Goal: Task Accomplishment & Management: Manage account settings

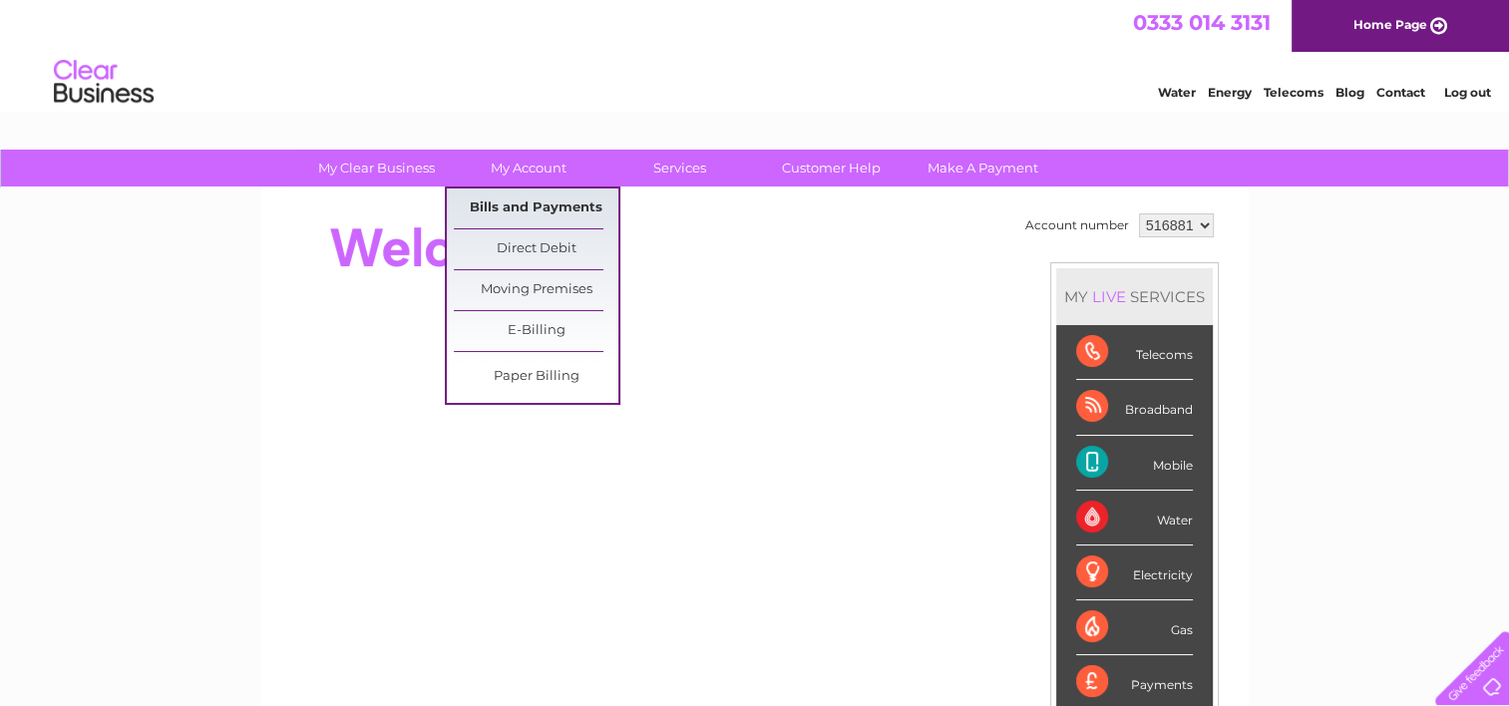
click at [522, 207] on link "Bills and Payments" at bounding box center [536, 209] width 165 height 40
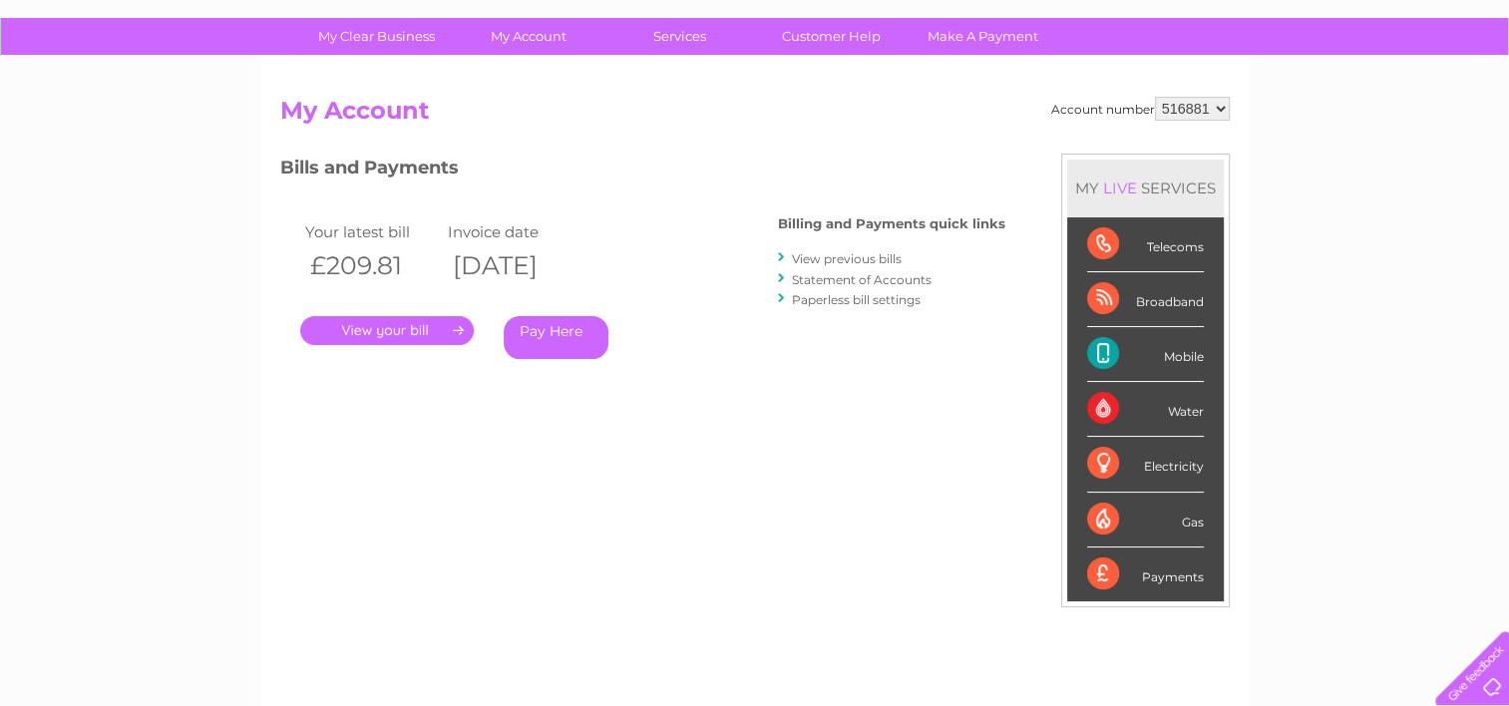
scroll to position [97, 0]
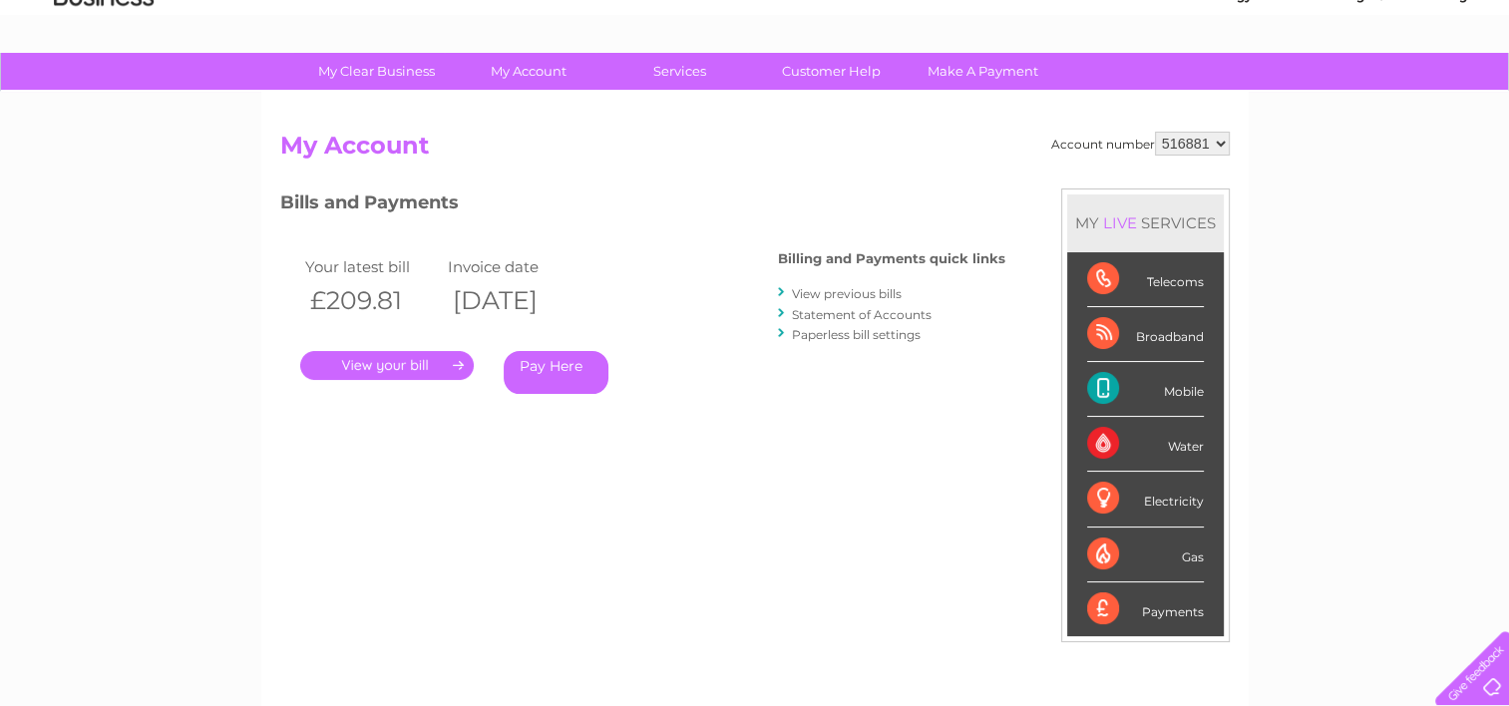
click at [1103, 270] on div "Telecoms" at bounding box center [1145, 279] width 117 height 55
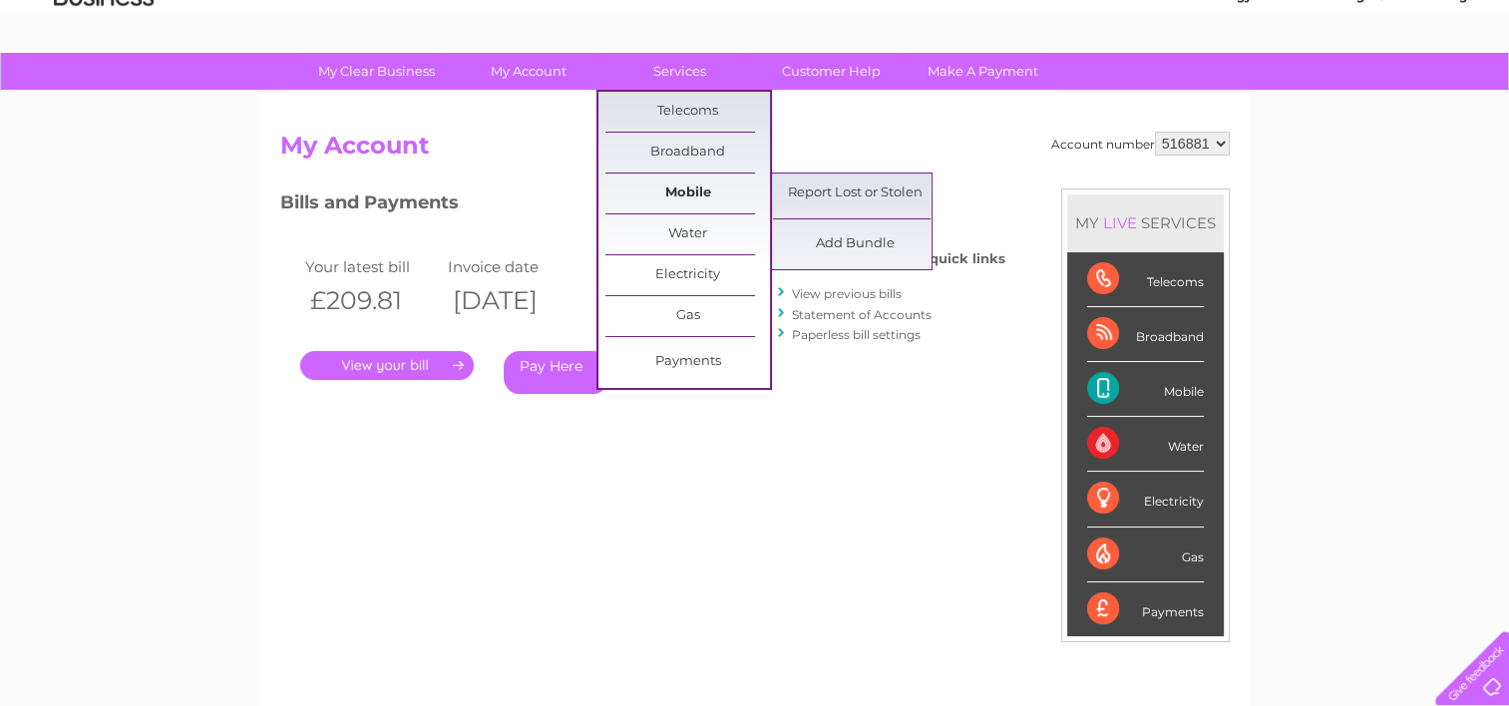
click at [692, 190] on link "Mobile" at bounding box center [687, 194] width 165 height 40
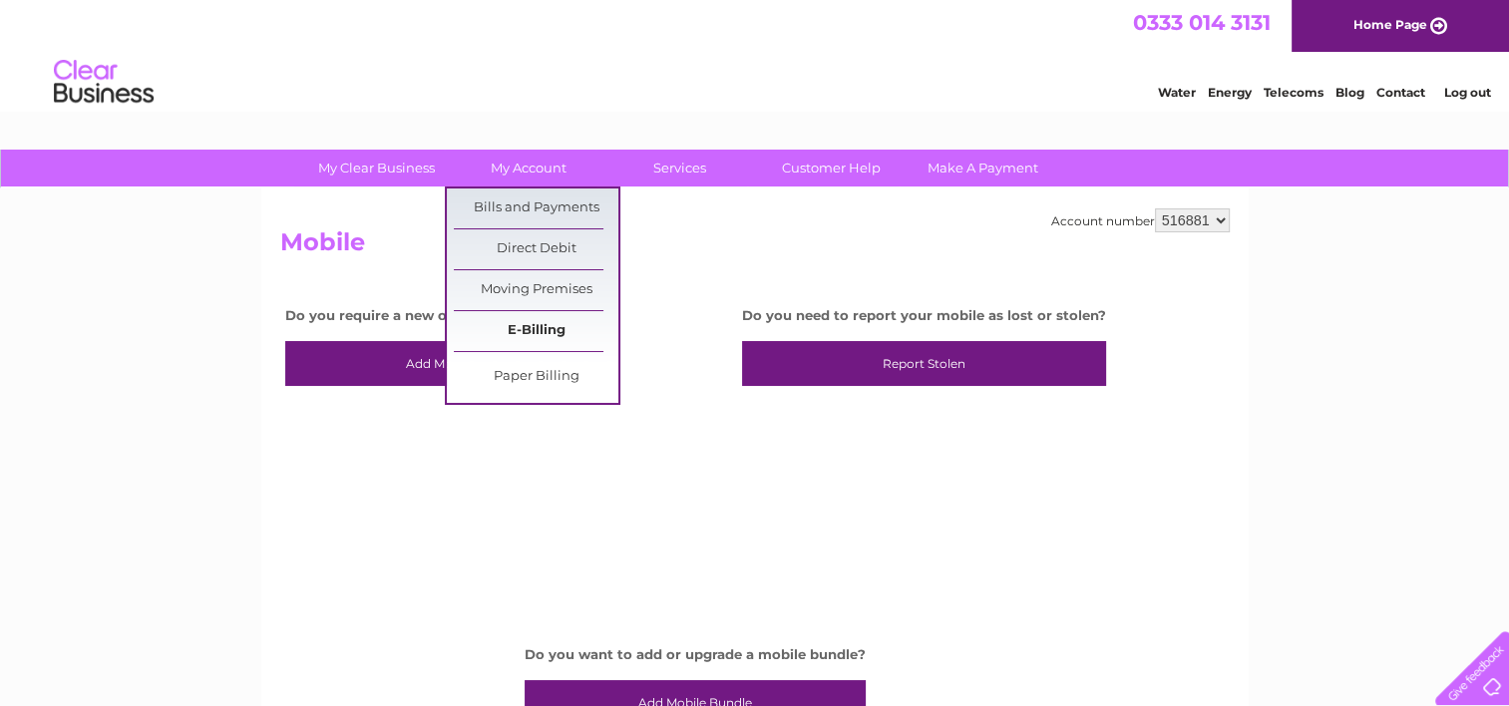
click at [528, 325] on link "E-Billing" at bounding box center [536, 331] width 165 height 40
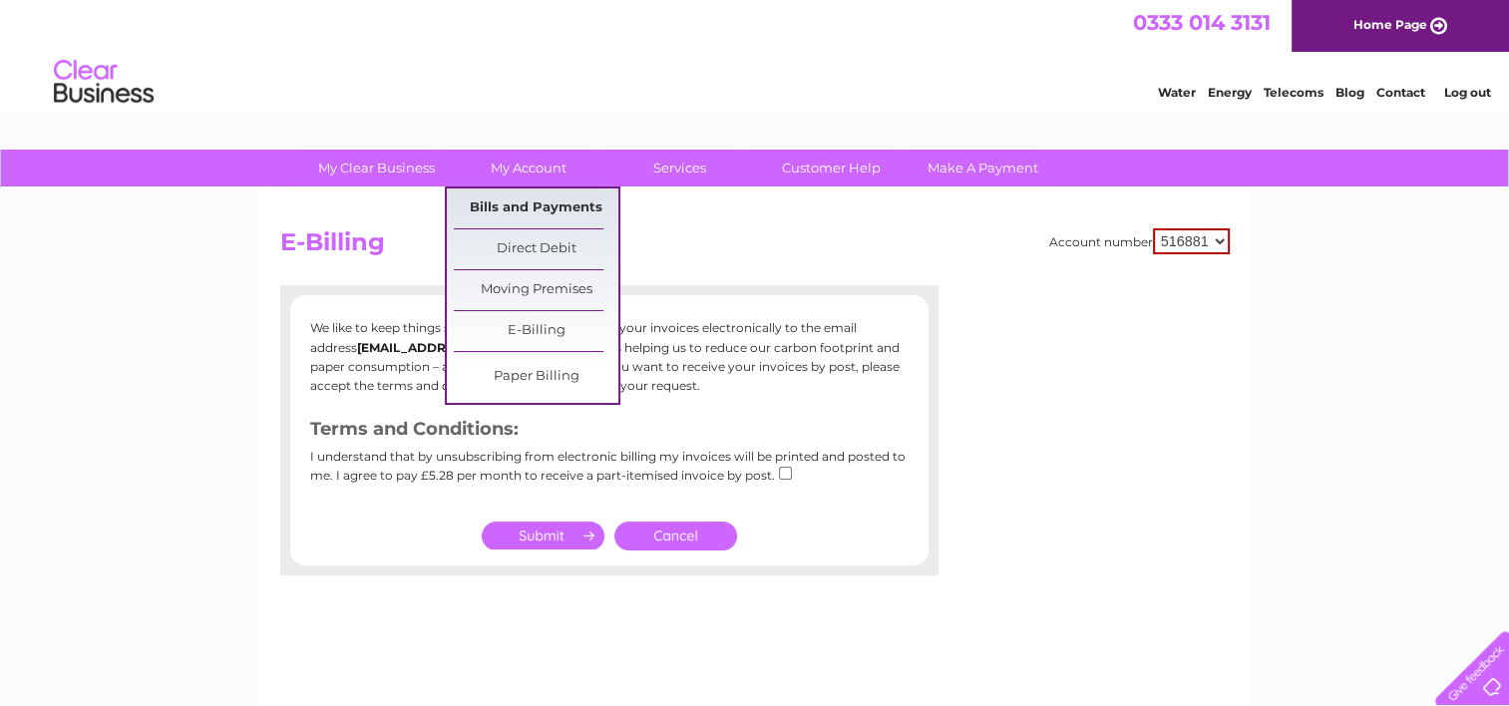
click at [539, 203] on link "Bills and Payments" at bounding box center [536, 209] width 165 height 40
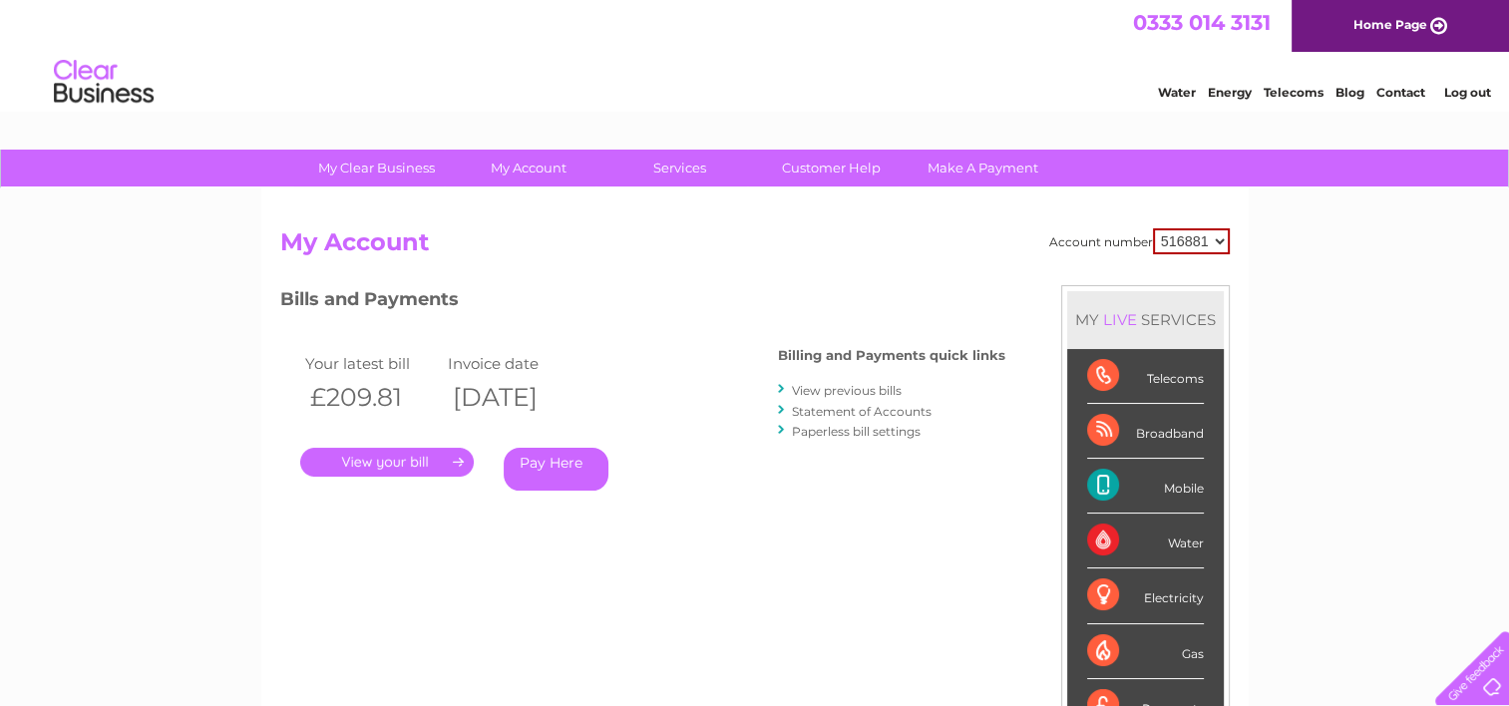
click at [451, 457] on link "." at bounding box center [387, 462] width 174 height 29
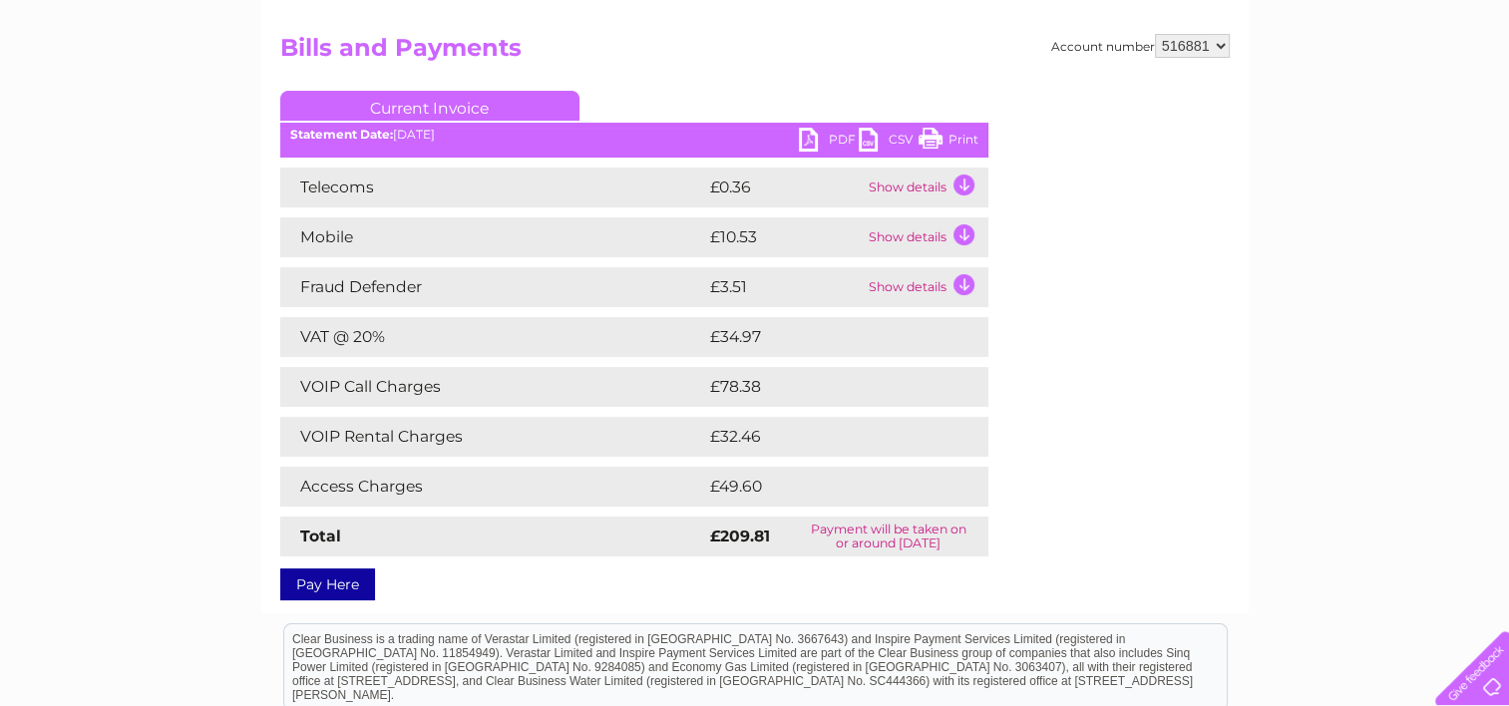
scroll to position [199, 0]
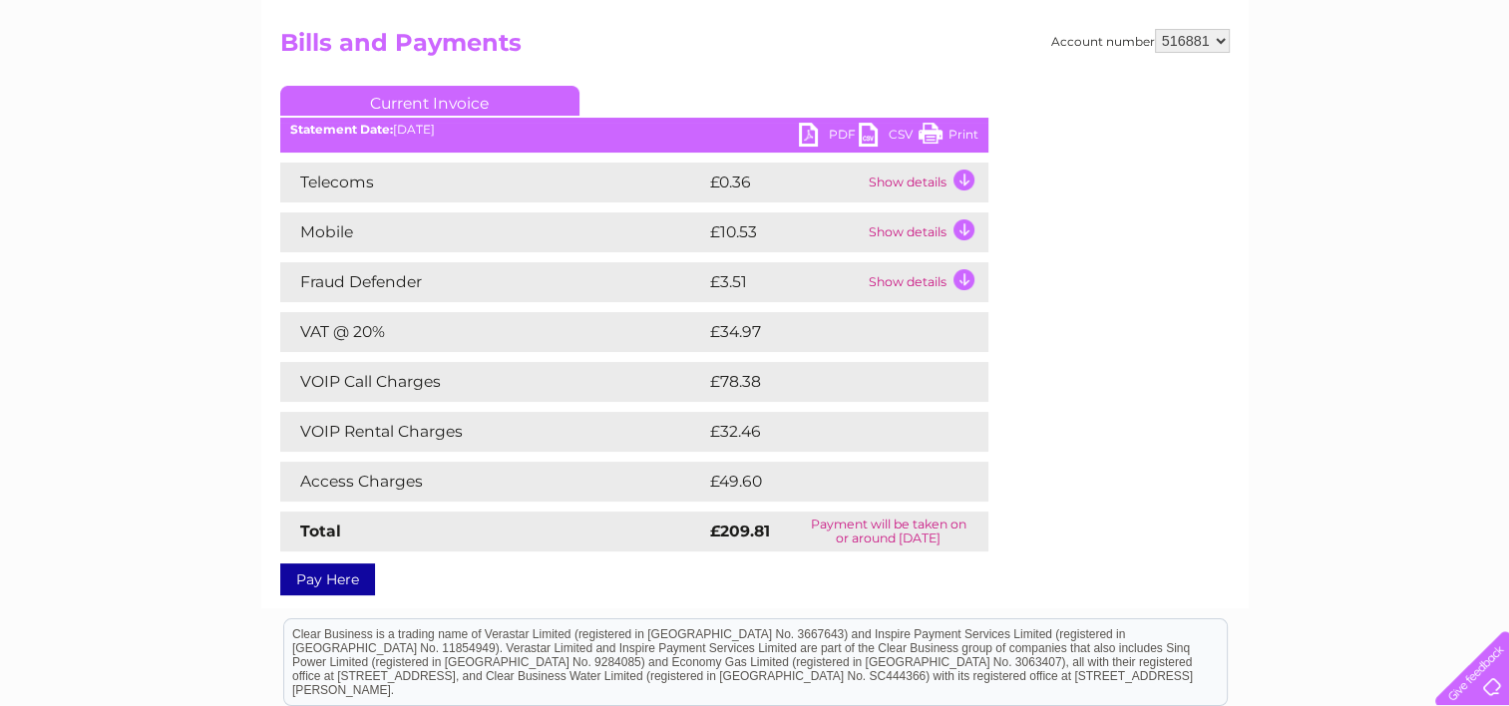
click at [782, 376] on td "£78.38" at bounding box center [826, 382] width 243 height 40
drag, startPoint x: 292, startPoint y: 379, endPoint x: 447, endPoint y: 383, distance: 154.7
click at [447, 383] on td "VOIP Call Charges" at bounding box center [492, 382] width 425 height 40
drag, startPoint x: 447, startPoint y: 383, endPoint x: 405, endPoint y: 383, distance: 41.9
copy td "VOIP Call Charges"
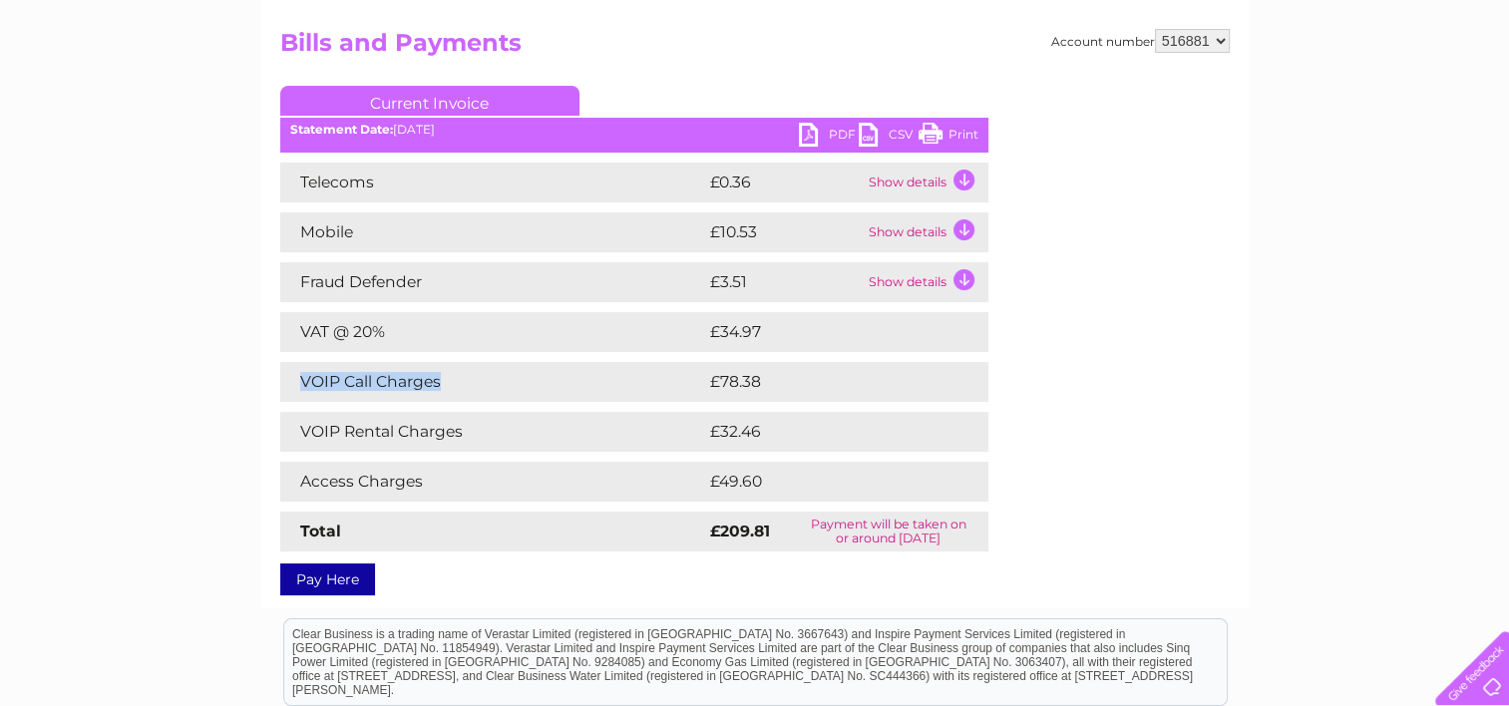
click at [814, 136] on link "PDF" at bounding box center [829, 137] width 60 height 29
